Goal: Transaction & Acquisition: Subscribe to service/newsletter

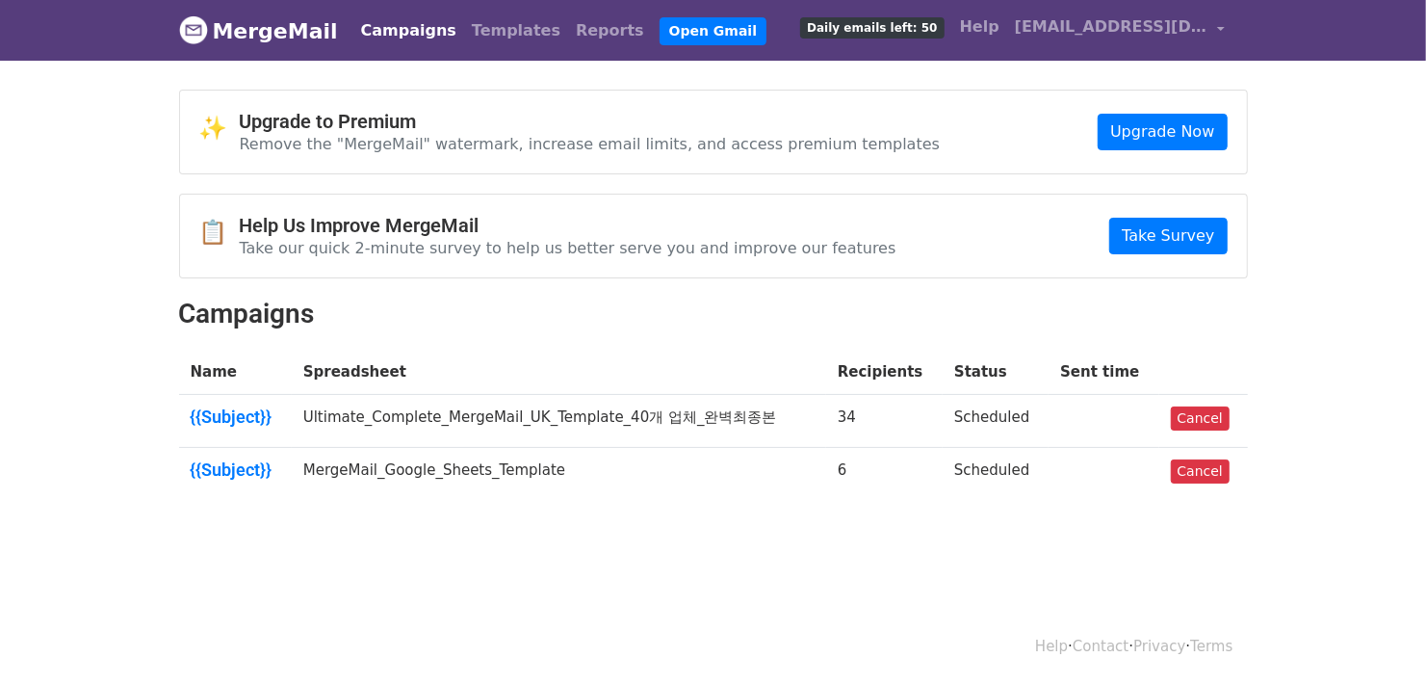
click at [918, 22] on span "Daily emails left: 50" at bounding box center [871, 27] width 143 height 21
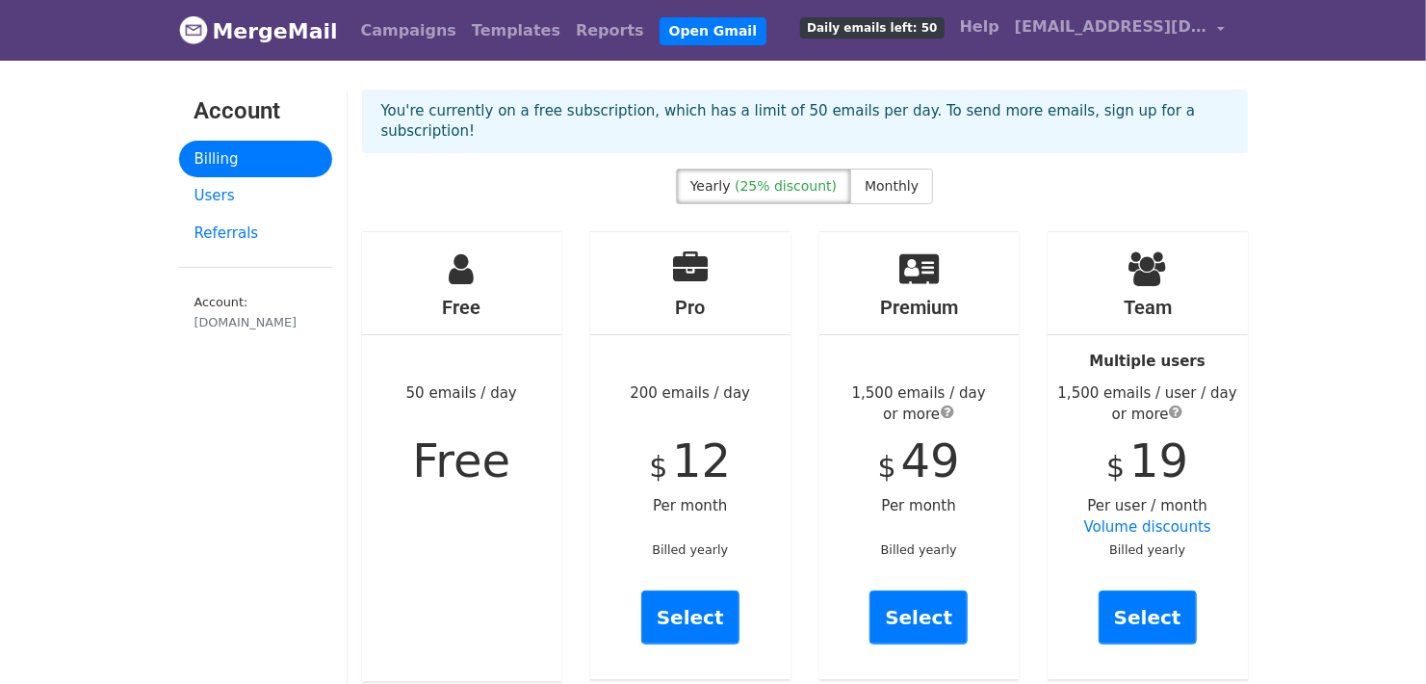
click at [1168, 168] on div "Yearly (25% discount) Monthly" at bounding box center [805, 189] width 915 height 43
click at [867, 178] on span "Monthly" at bounding box center [892, 185] width 54 height 15
click at [735, 480] on div "Pro 200 emails / day $ 16 Per month Billed monthly Select" at bounding box center [690, 455] width 200 height 447
click at [758, 513] on div "Pro 200 emails / day $ 16 Per month Billed monthly Select" at bounding box center [690, 455] width 200 height 447
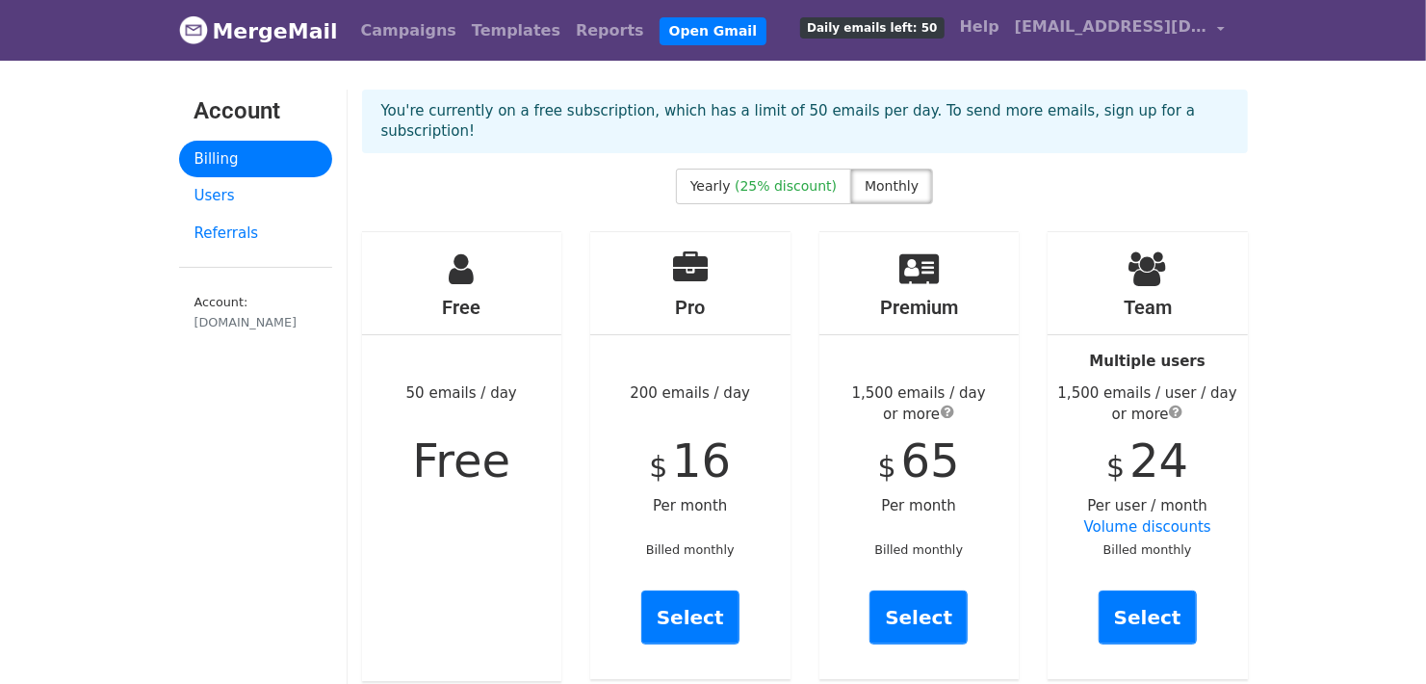
click at [692, 251] on icon at bounding box center [690, 268] width 35 height 35
click at [682, 251] on icon at bounding box center [690, 268] width 35 height 35
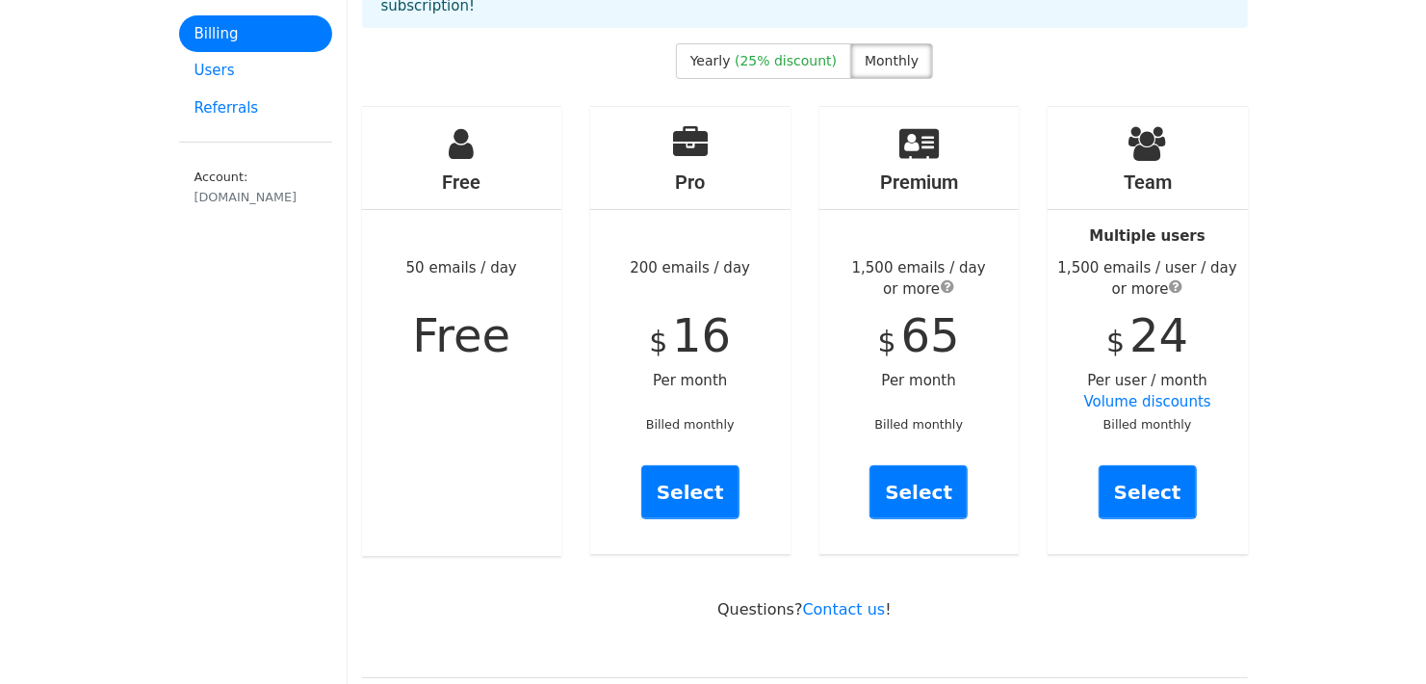
scroll to position [128, 0]
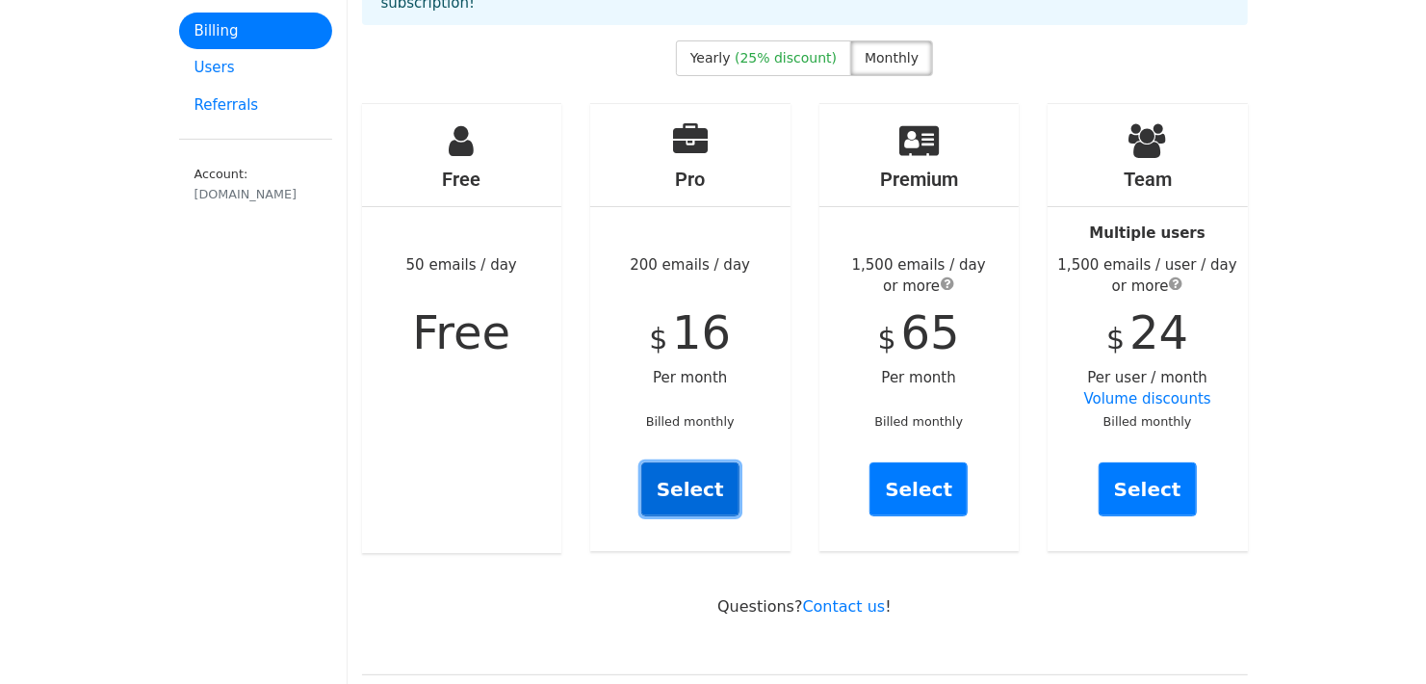
click at [717, 462] on link "Select" at bounding box center [690, 489] width 98 height 54
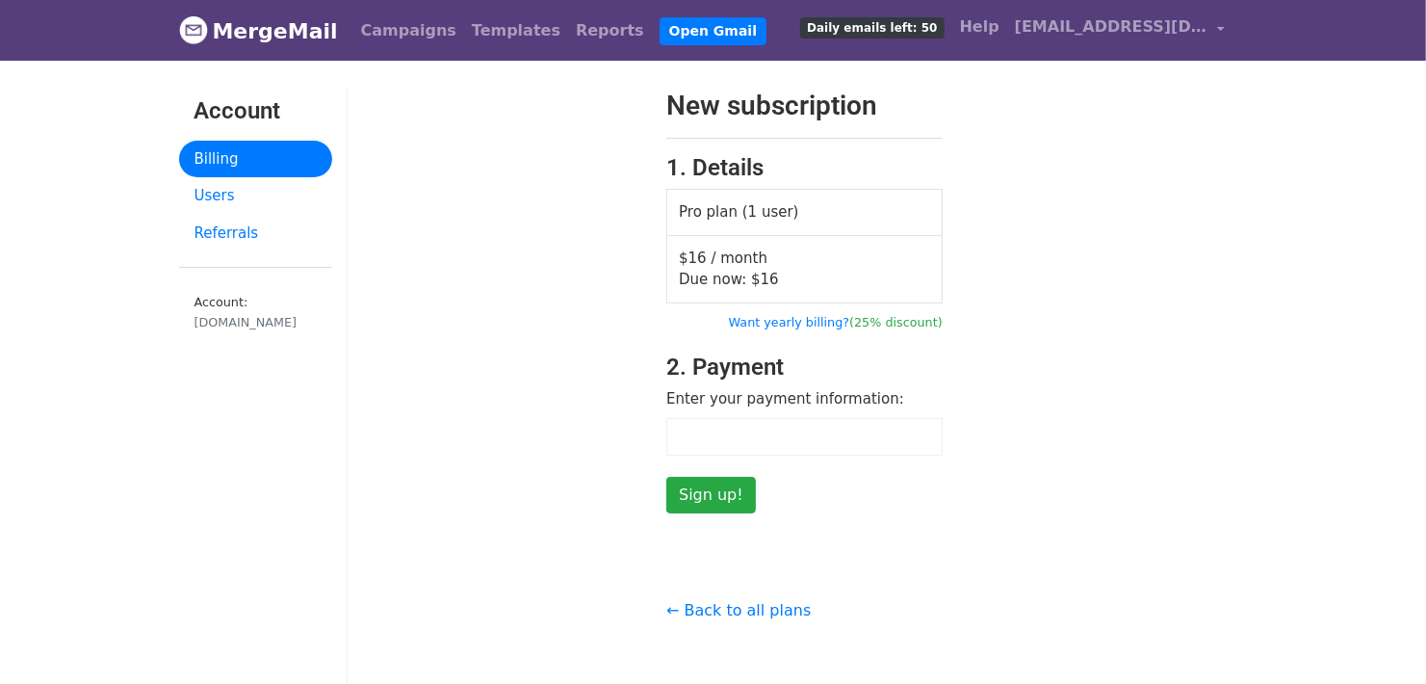
click at [1049, 183] on div "New subscription 1. Details Pro plan (1 user) $16 / month Due now: $ 16 Want ye…" at bounding box center [805, 302] width 915 height 424
click at [1039, 259] on div "New subscription 1. Details Pro plan (1 user) $16 / month Due now: $ 16 Want ye…" at bounding box center [805, 302] width 915 height 424
click at [1076, 382] on div "New subscription 1. Details Pro plan (1 user) $16 / month Due now: $ 16 Want ye…" at bounding box center [805, 302] width 915 height 424
click at [1246, 191] on div "New subscription 1. Details Pro plan (1 user) $16 / month Due now: $ 16 Want ye…" at bounding box center [805, 302] width 915 height 424
click at [1160, 225] on div "New subscription 1. Details Pro plan (1 user) $16 / month Due now: $ 16 Want ye…" at bounding box center [805, 302] width 915 height 424
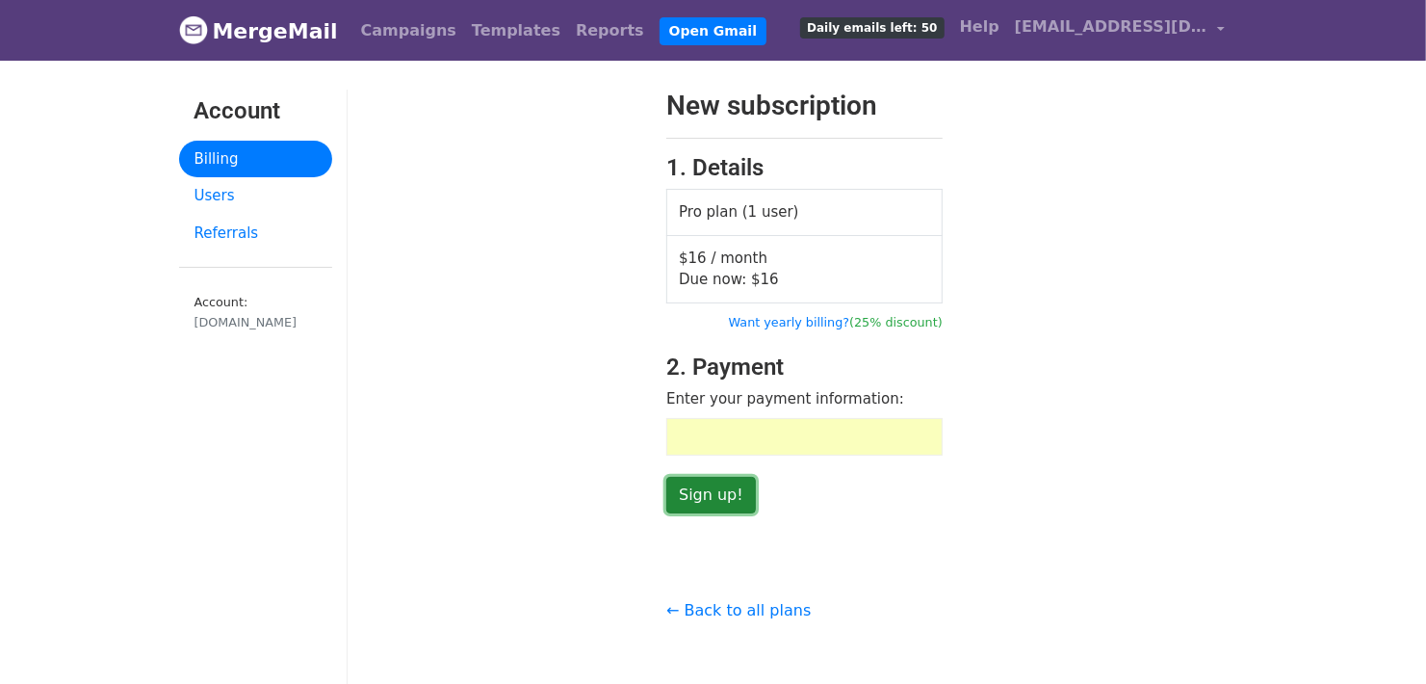
click at [734, 486] on input "Sign up!" at bounding box center [711, 495] width 90 height 37
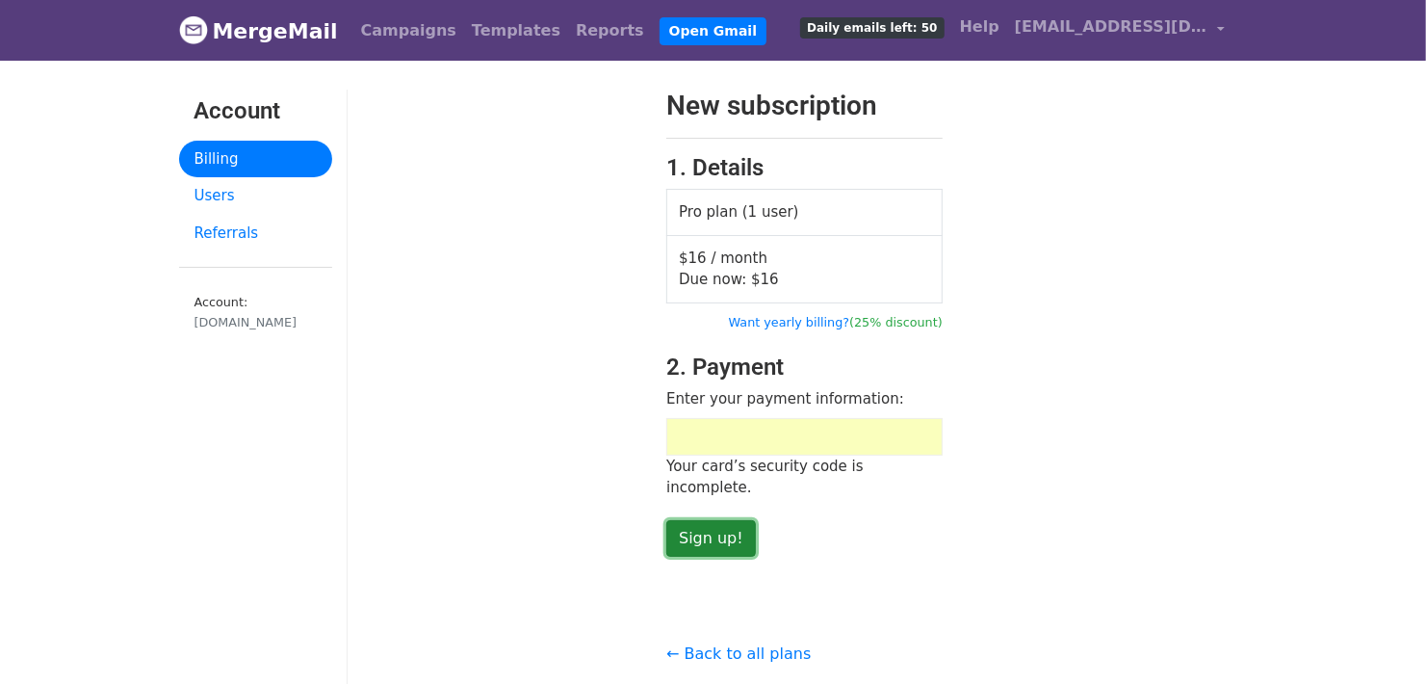
click at [701, 520] on input "Sign up!" at bounding box center [711, 538] width 90 height 37
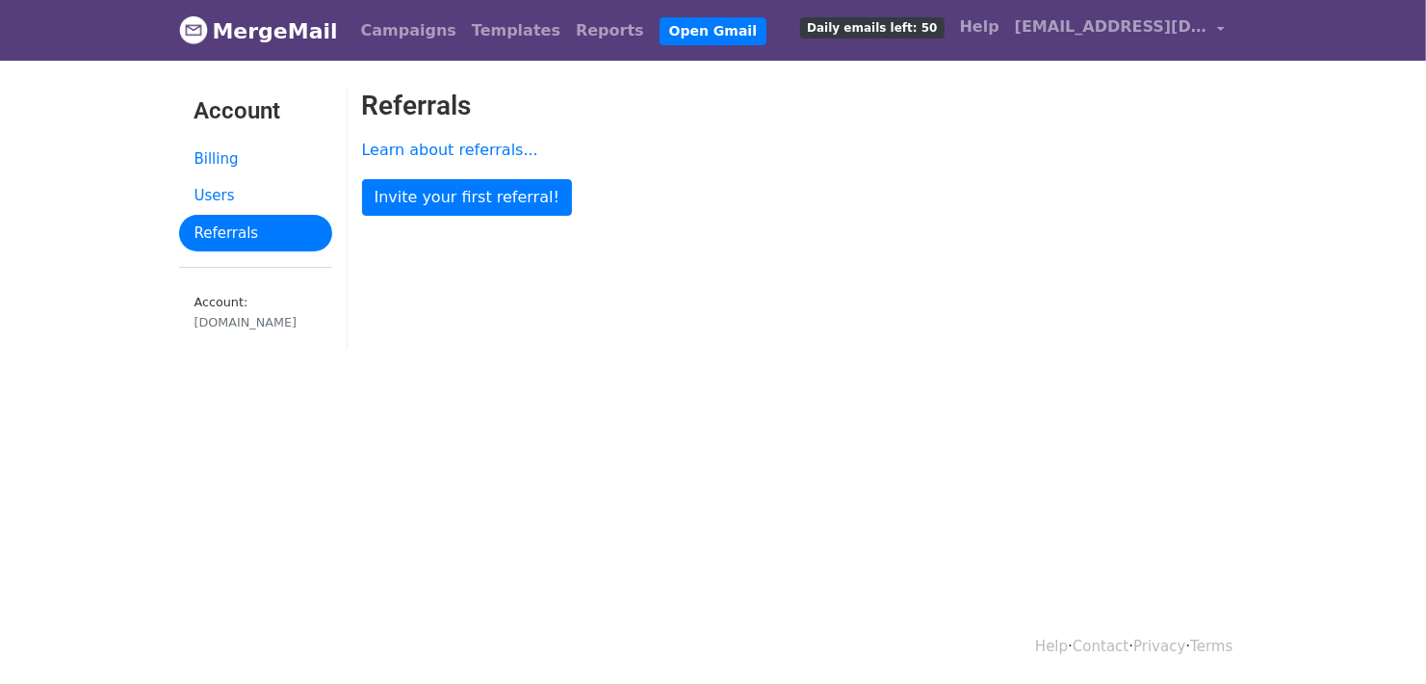
click at [921, 231] on div "Referrals Learn about referrals... Invite your first referral!" at bounding box center [805, 229] width 915 height 278
click at [530, 205] on link "Invite your first referral!" at bounding box center [467, 197] width 210 height 37
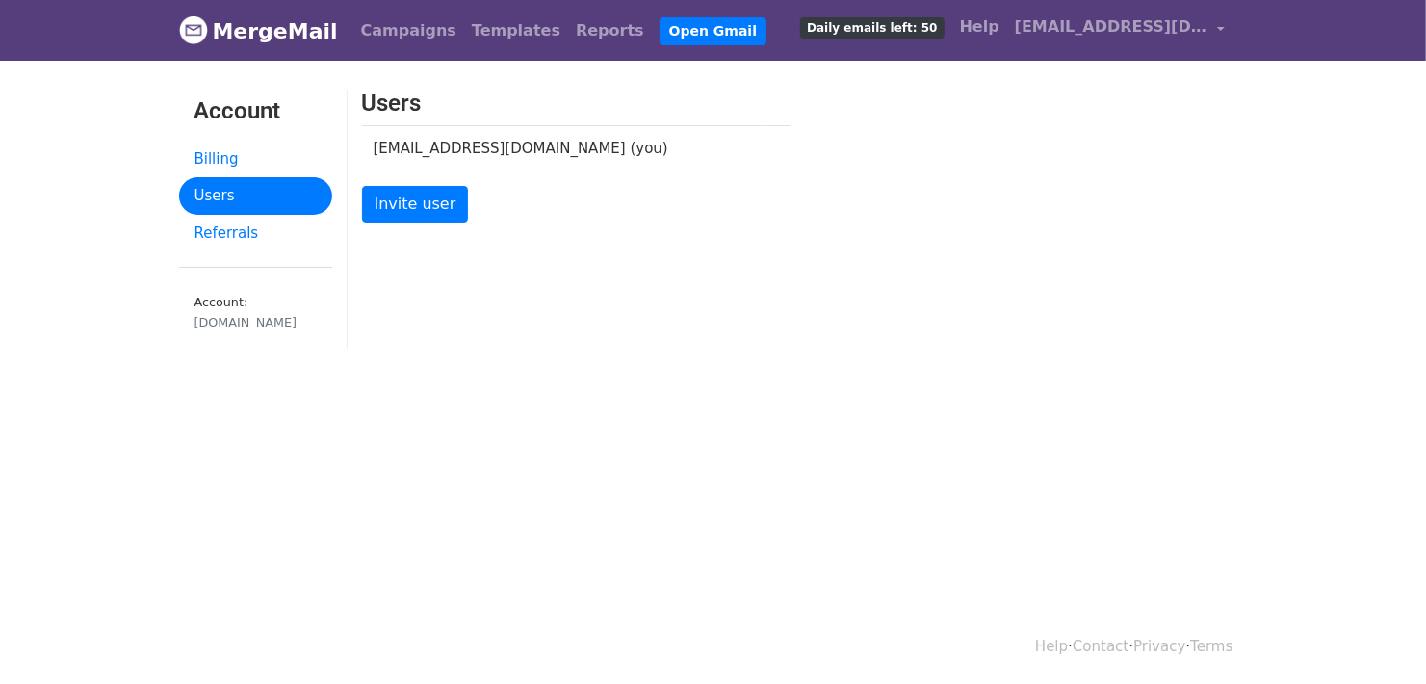
click at [482, 307] on div "Users [EMAIL_ADDRESS][DOMAIN_NAME] (you) Invite user" at bounding box center [805, 229] width 915 height 278
click at [546, 192] on p "Invite user" at bounding box center [576, 204] width 428 height 37
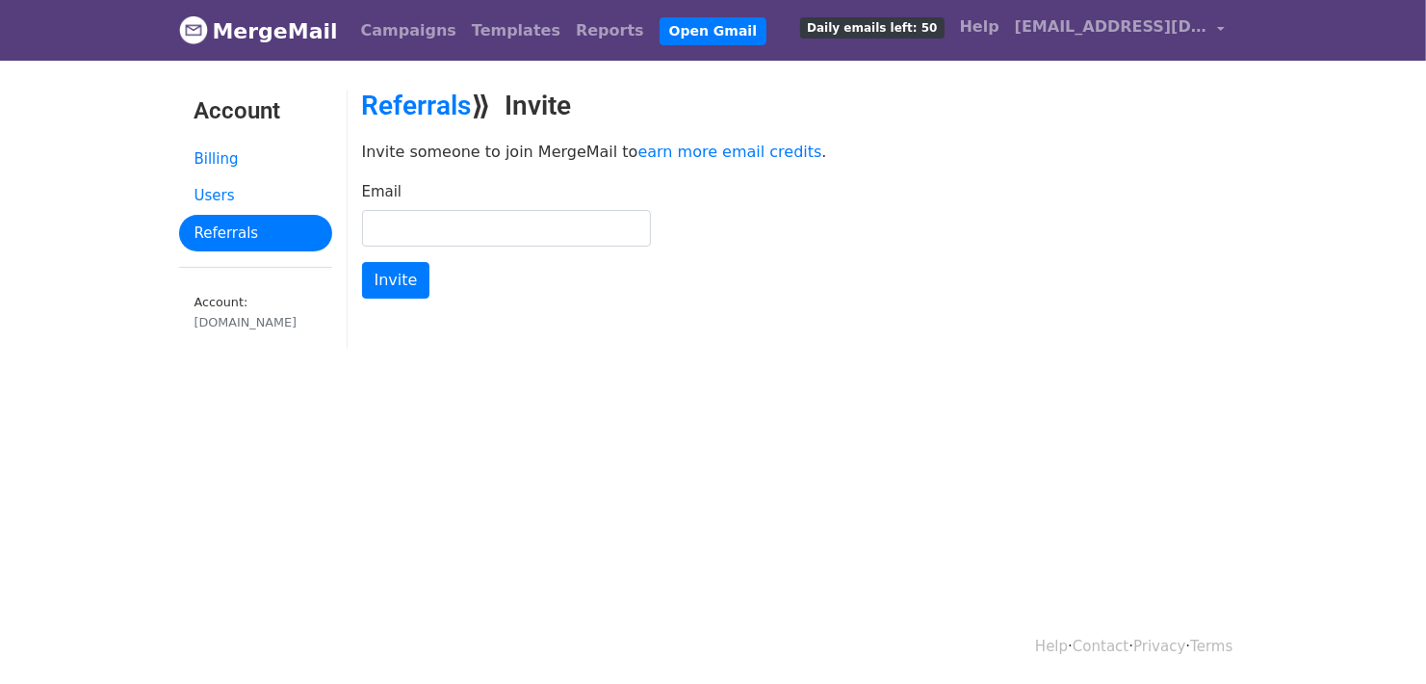
click at [787, 285] on form "Email Invite" at bounding box center [805, 240] width 886 height 118
click at [755, 265] on form "Email Invite" at bounding box center [805, 240] width 886 height 118
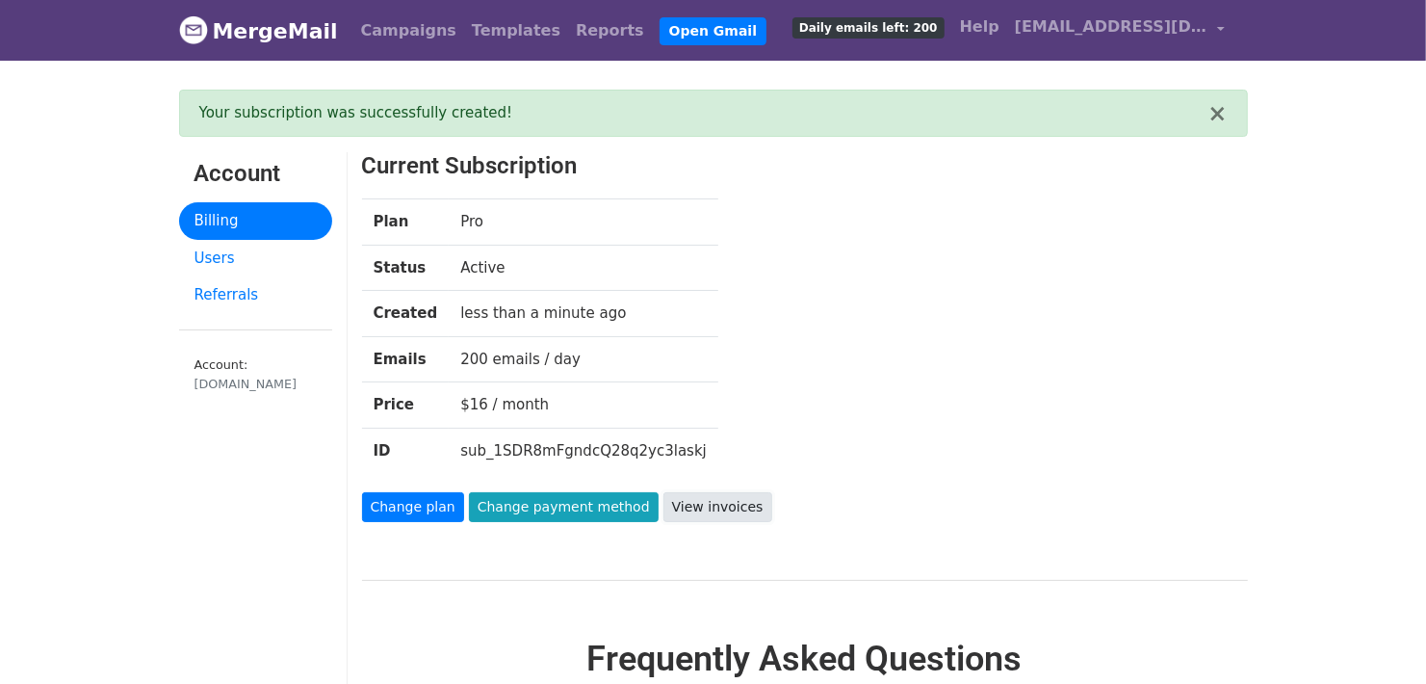
click at [663, 508] on link "View invoices" at bounding box center [717, 507] width 109 height 30
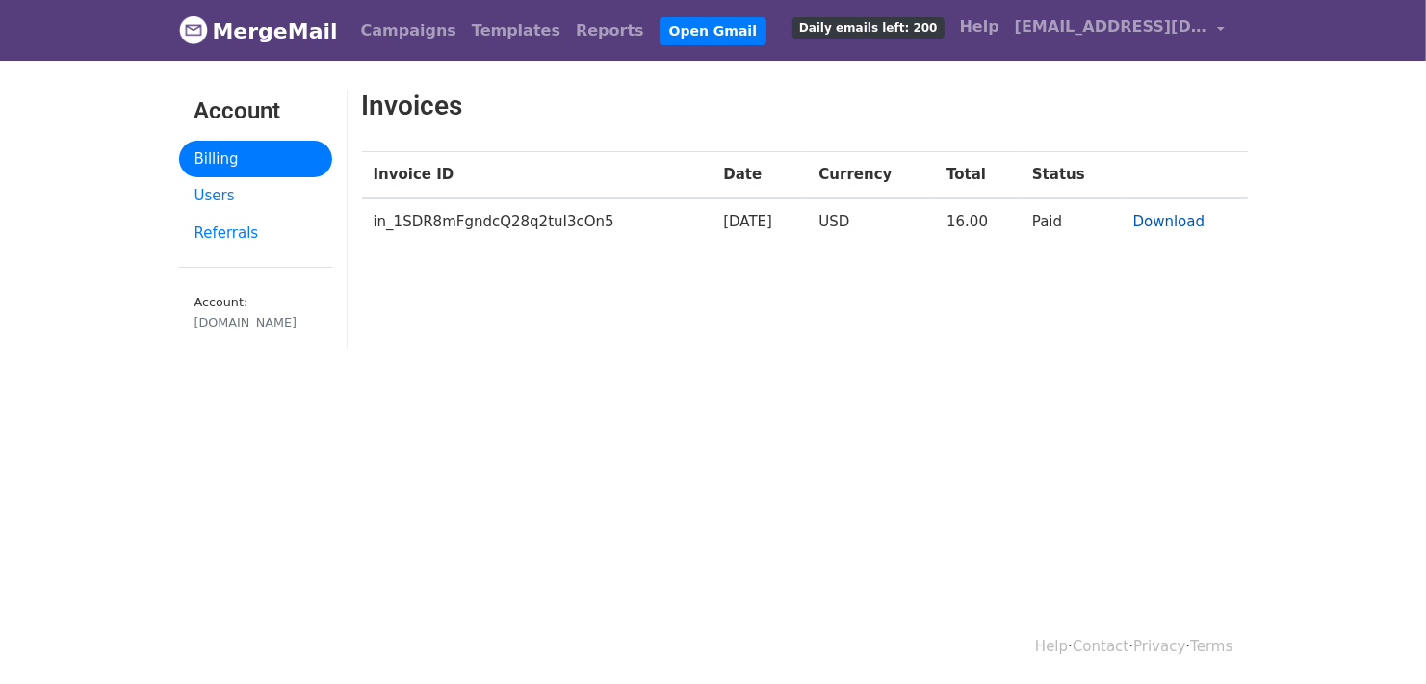
click at [1156, 223] on link "Download" at bounding box center [1169, 221] width 72 height 17
click at [1103, 372] on body "MergeMail Campaigns Templates Reports Open Gmail Daily emails left: 200 Help yo…" at bounding box center [713, 222] width 1426 height 445
click at [715, 341] on div "Invoices Invoice ID Date Currency Total Status in_1SDR8mFgndcQ28q2tuI3cOn5 2025…" at bounding box center [805, 229] width 915 height 278
click at [464, 33] on link "Templates" at bounding box center [516, 31] width 104 height 39
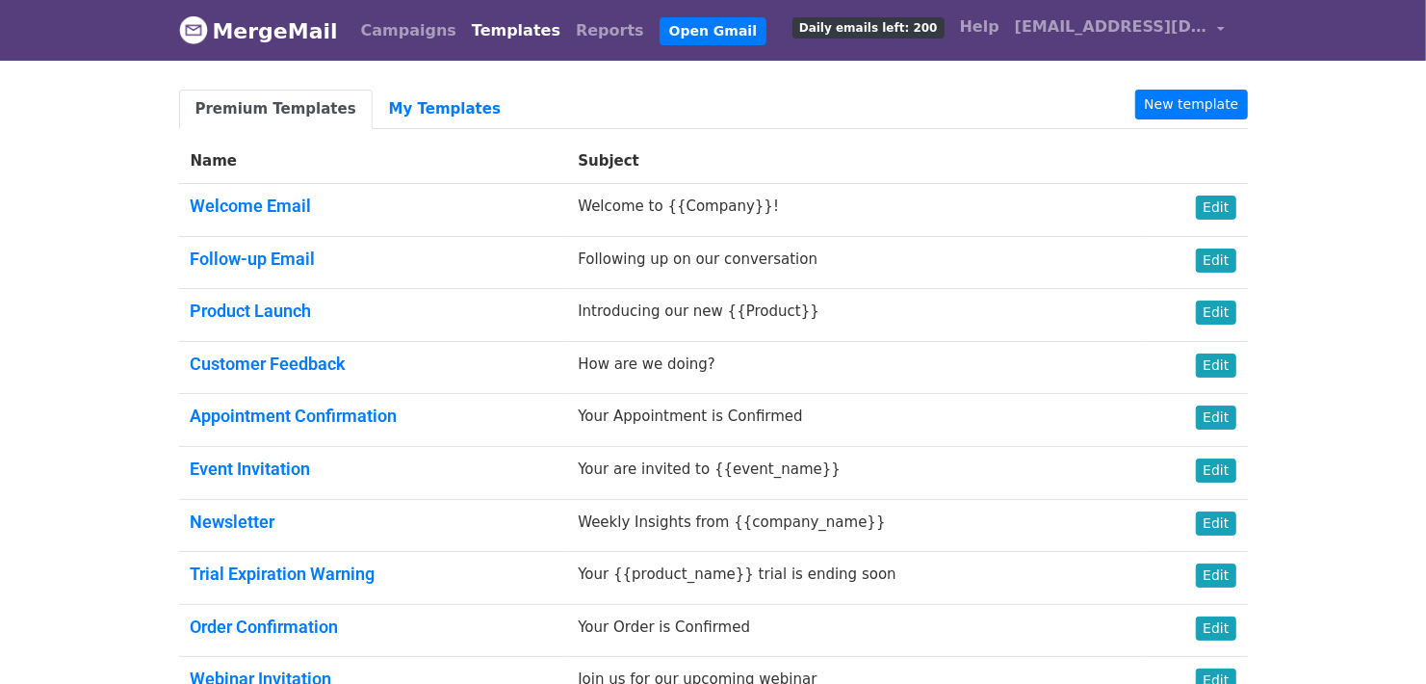
click at [1295, 202] on body "MergeMail Campaigns Templates Reports Open Gmail Daily emails left: 200 Help [E…" at bounding box center [713, 400] width 1426 height 801
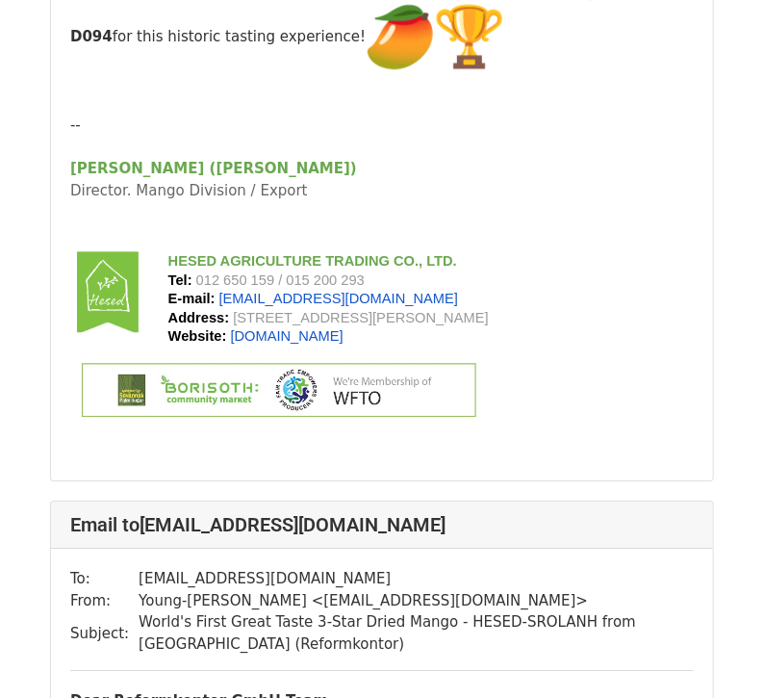
scroll to position [7189, 0]
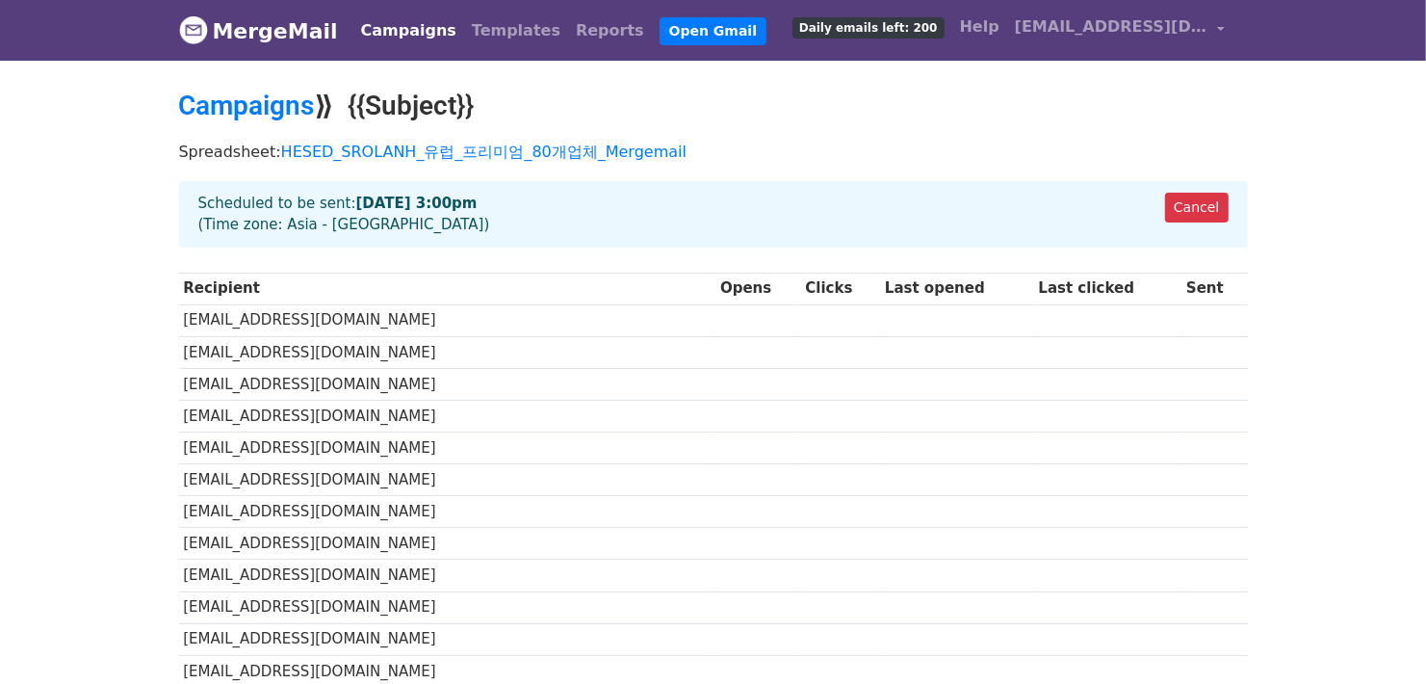
click at [894, 139] on div "Spreadsheet: HESED_SROLANH_유럽_프리미엄_80개업체_Mergemail" at bounding box center [714, 156] width 1098 height 49
click at [568, 23] on link "Reports" at bounding box center [610, 31] width 84 height 39
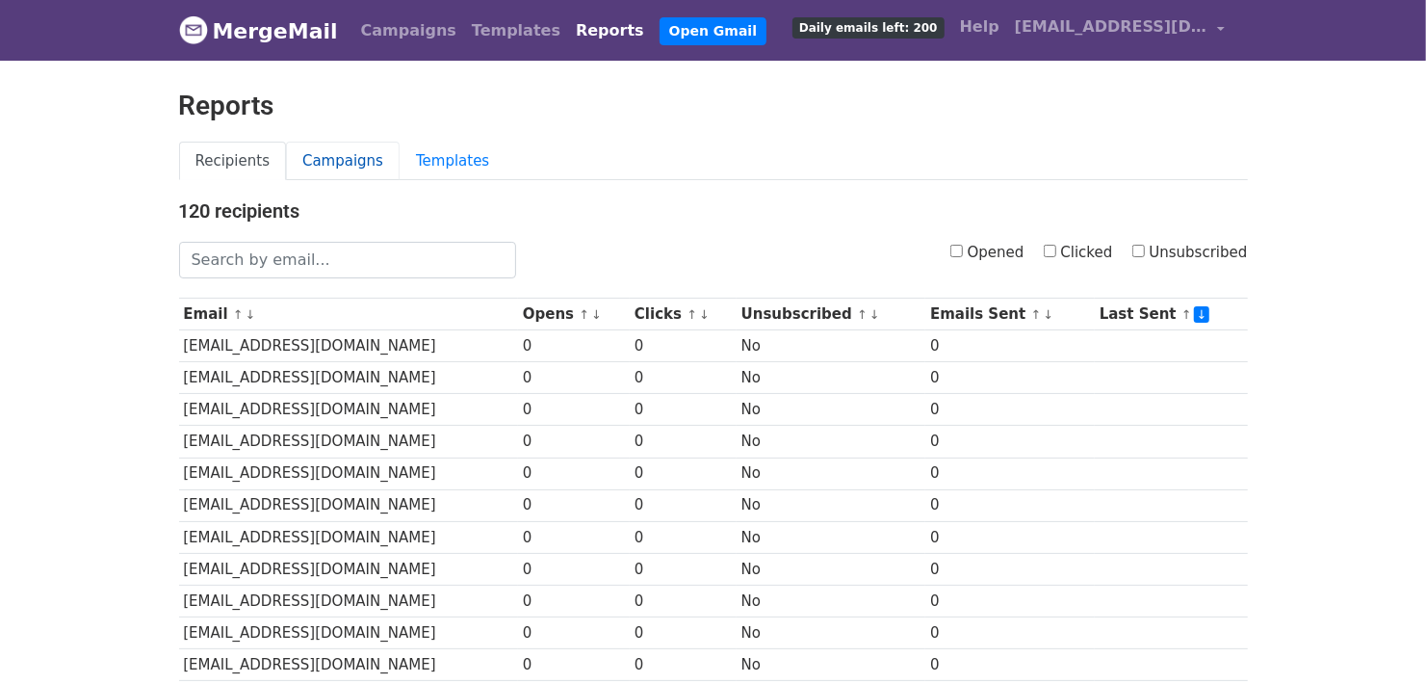
click at [341, 153] on link "Campaigns" at bounding box center [343, 161] width 114 height 39
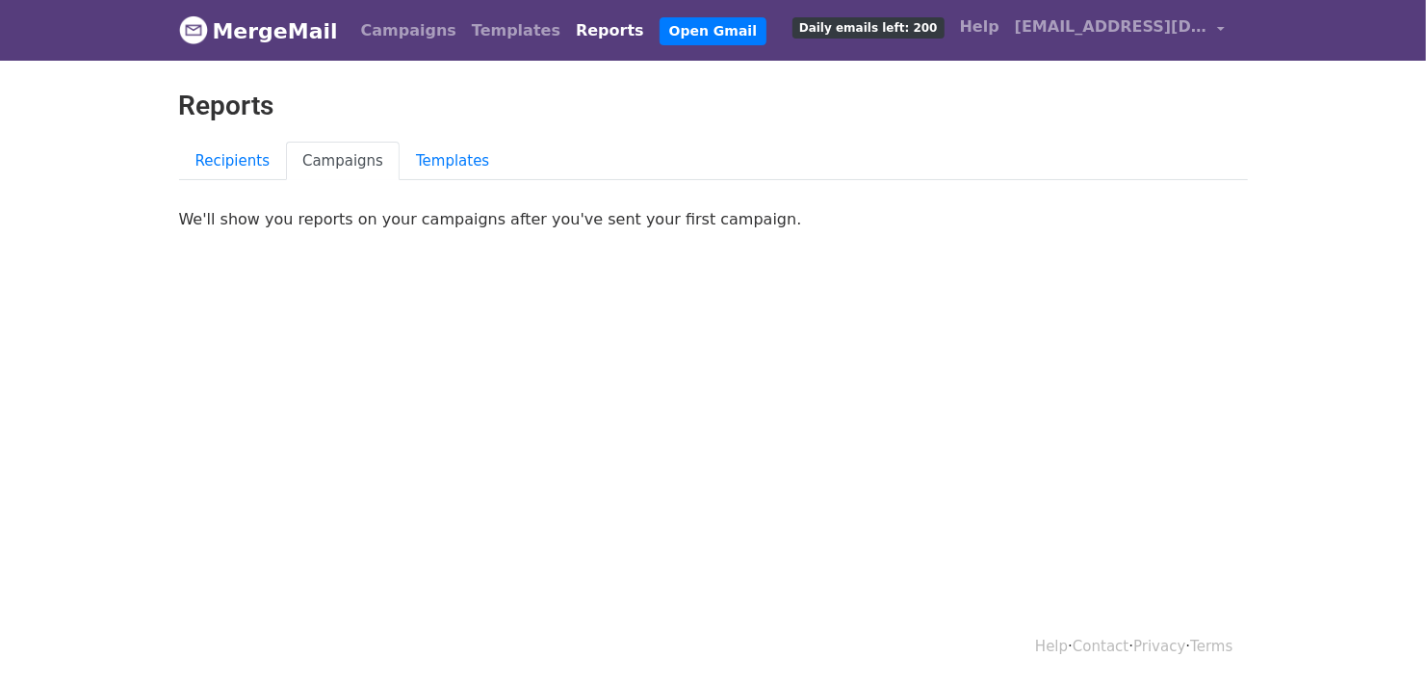
click at [591, 139] on div "Reports" at bounding box center [714, 116] width 1098 height 52
drag, startPoint x: 410, startPoint y: 219, endPoint x: 716, endPoint y: 219, distance: 306.2
click at [714, 219] on p "We'll show you reports on your campaigns after you've sent your first campaign." at bounding box center [713, 219] width 1069 height 20
click at [719, 221] on p "We'll show you reports on your campaigns after you've sent your first campaign." at bounding box center [713, 219] width 1069 height 20
click at [395, 23] on link "Campaigns" at bounding box center [408, 31] width 111 height 39
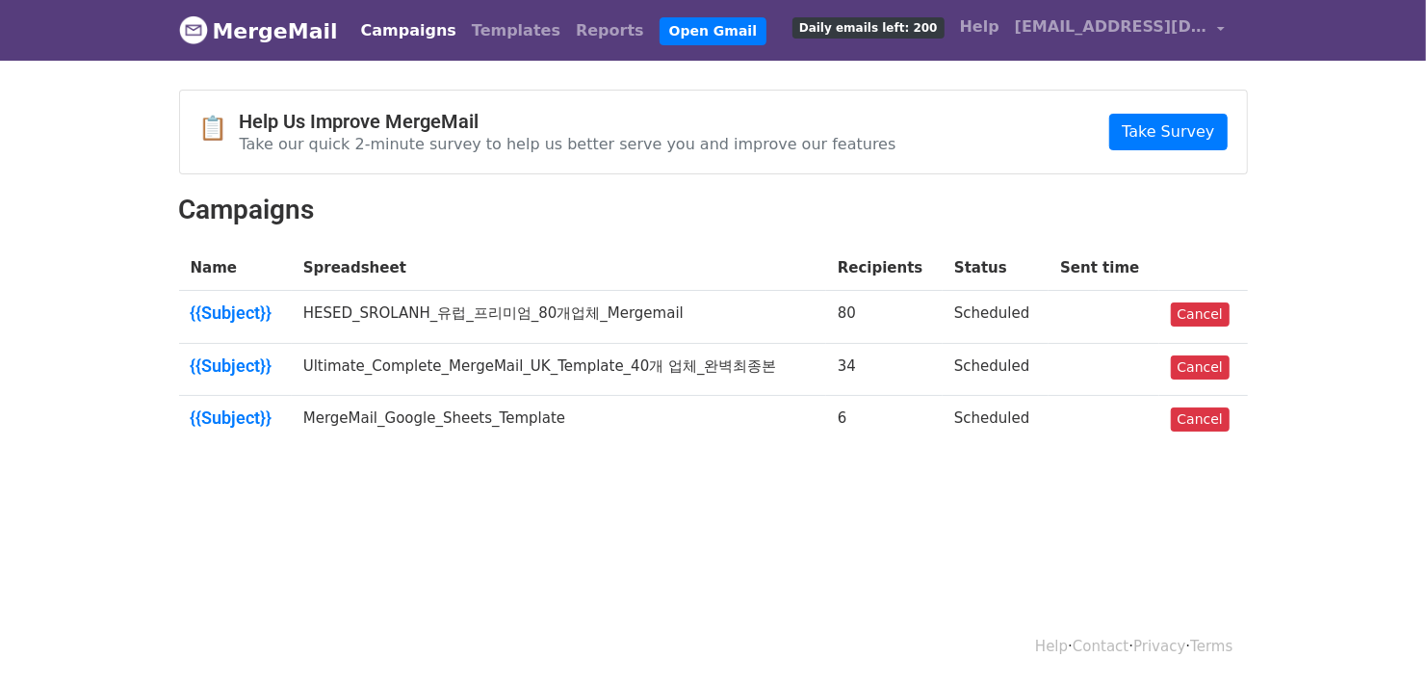
click at [872, 510] on body "MergeMail Campaigns Templates Reports Open Gmail Daily emails left: 200 Help [E…" at bounding box center [713, 270] width 1426 height 540
